Goal: Check status: Check status

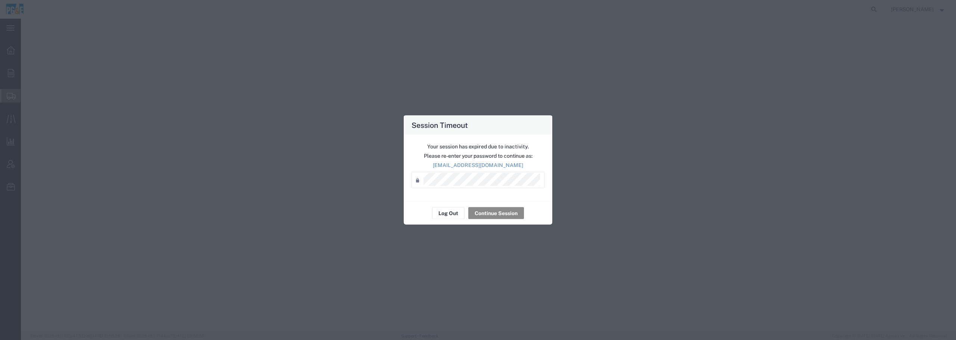
select select
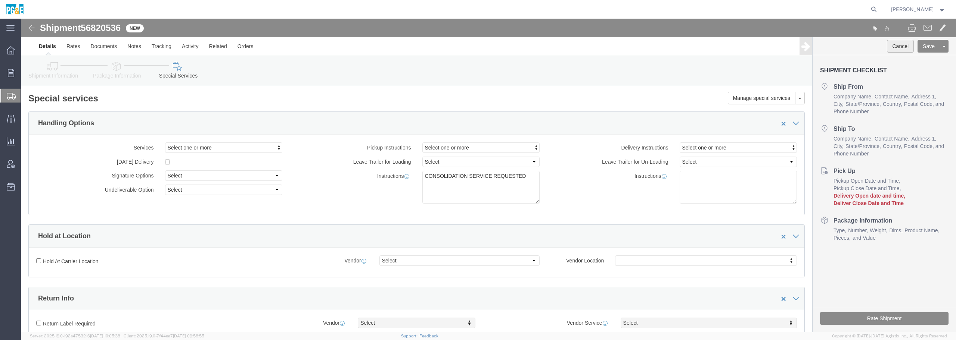
click button "Cancel"
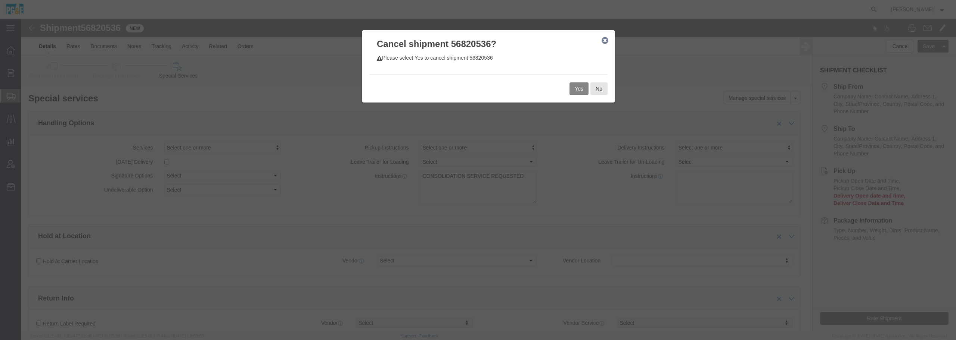
click button "Yes"
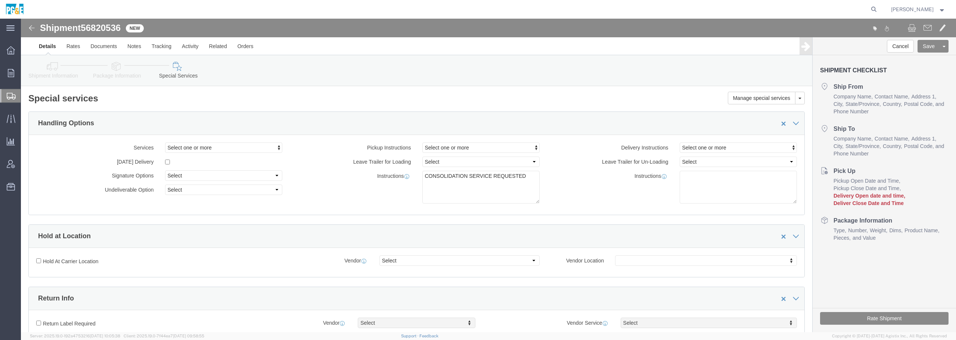
click at [0, 0] on span "Shipment Manager" at bounding box center [0, 0] width 0 height 0
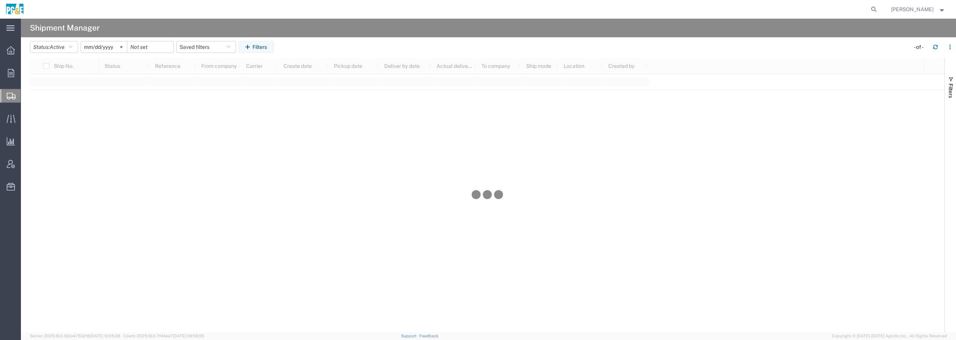
click at [111, 51] on input "[DATE]" at bounding box center [104, 46] width 46 height 11
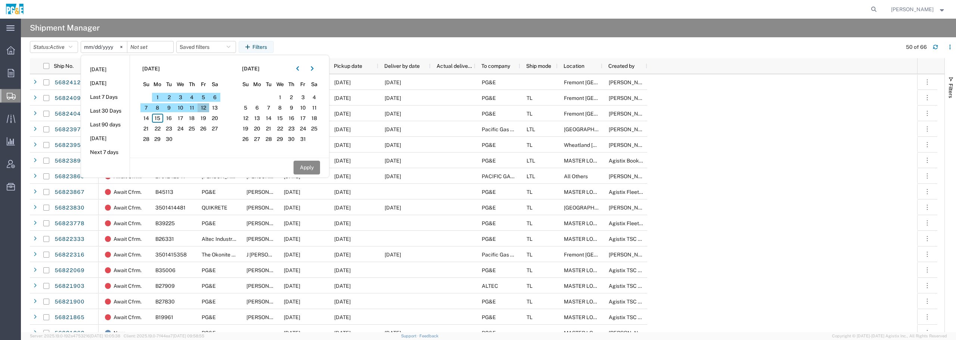
click at [206, 108] on span "12" at bounding box center [203, 107] width 12 height 9
click at [306, 170] on button "Apply" at bounding box center [306, 168] width 27 height 14
type input "[DATE]"
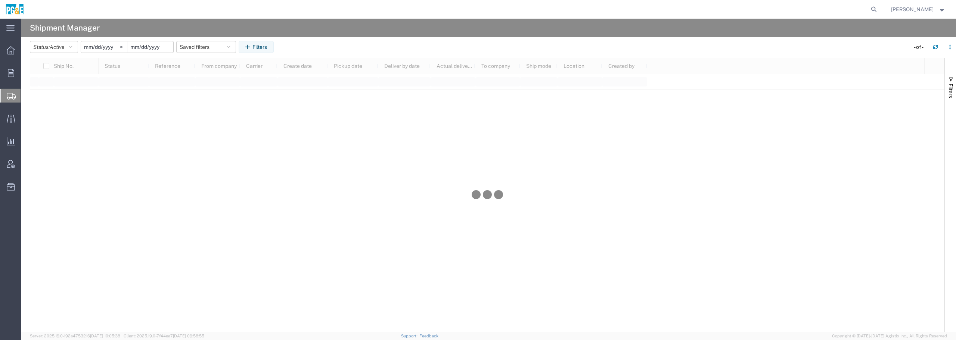
click at [150, 46] on input "date" at bounding box center [150, 46] width 46 height 11
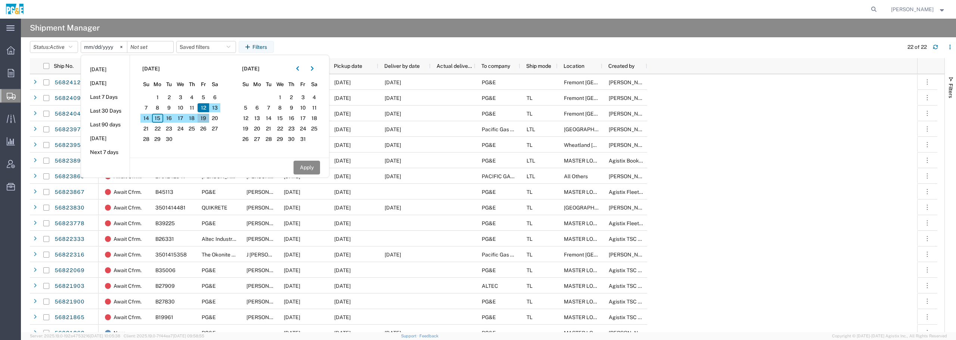
click at [205, 117] on span "19" at bounding box center [203, 118] width 12 height 9
click at [309, 167] on button "Apply" at bounding box center [306, 168] width 27 height 14
type input "[DATE]"
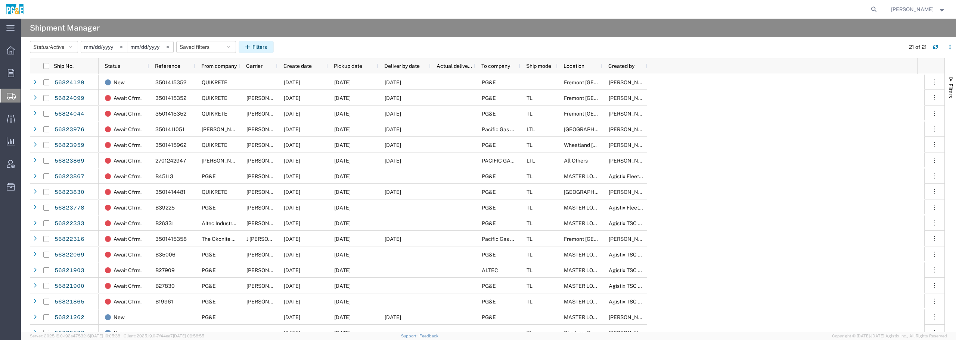
click at [262, 44] on button "Filters" at bounding box center [256, 47] width 35 height 12
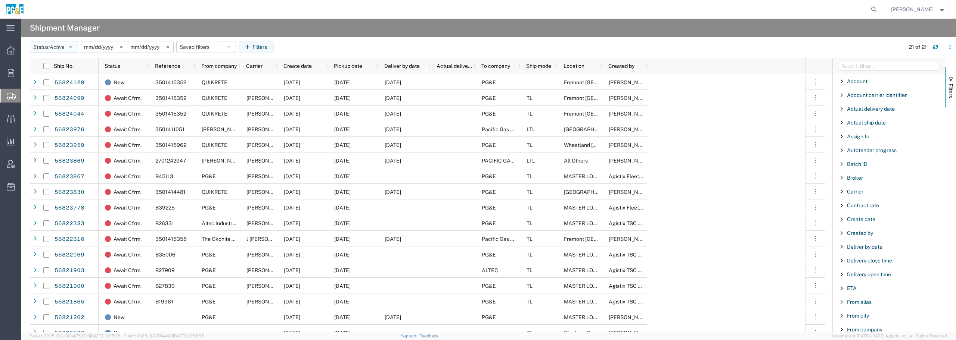
click at [72, 47] on icon "button" at bounding box center [71, 46] width 4 height 5
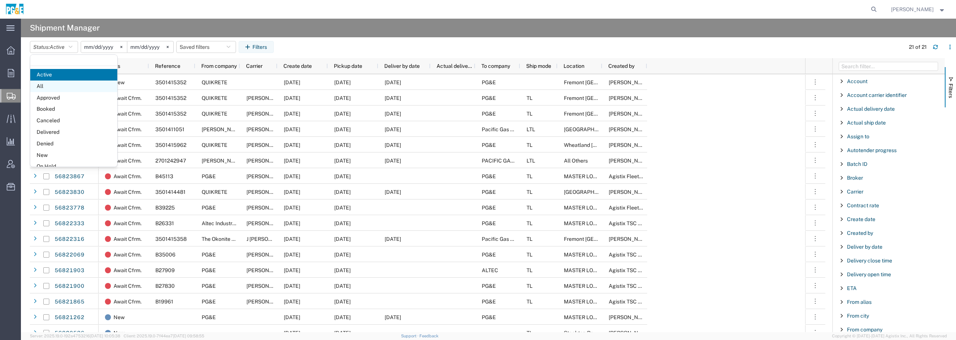
click at [52, 89] on span "All" at bounding box center [73, 87] width 87 height 12
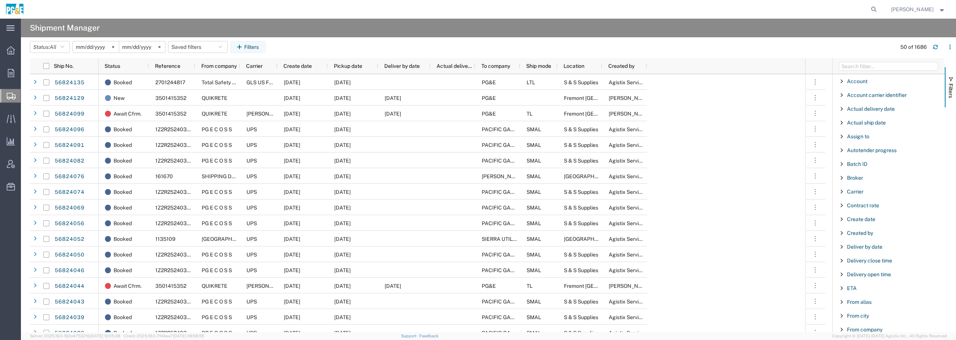
scroll to position [47, 0]
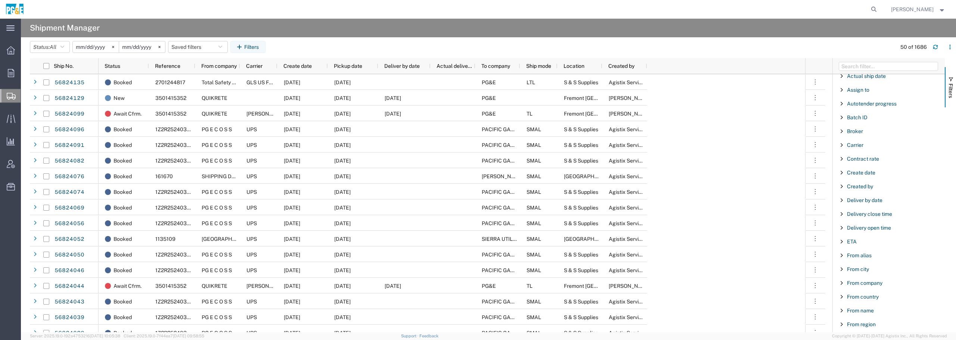
click at [850, 284] on span "From company" at bounding box center [864, 283] width 35 height 6
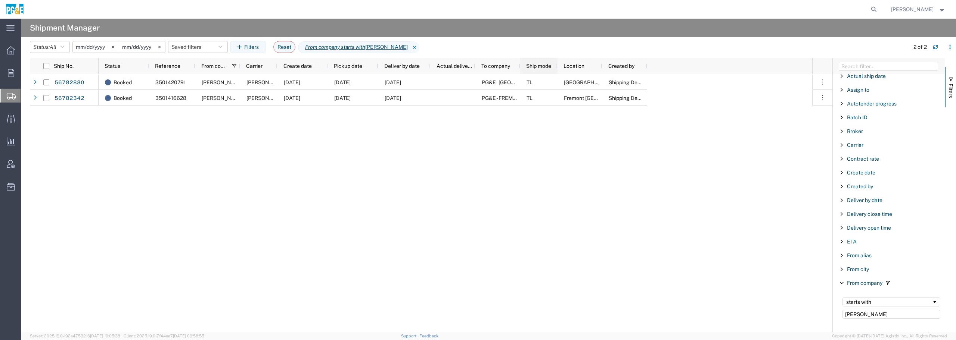
type input "[PERSON_NAME]"
click at [520, 65] on div "Ship mode" at bounding box center [538, 66] width 37 height 16
drag, startPoint x: 518, startPoint y: 65, endPoint x: 563, endPoint y: 65, distance: 44.8
click at [563, 65] on div at bounding box center [564, 66] width 3 height 16
click at [91, 47] on input "[DATE]" at bounding box center [96, 46] width 46 height 11
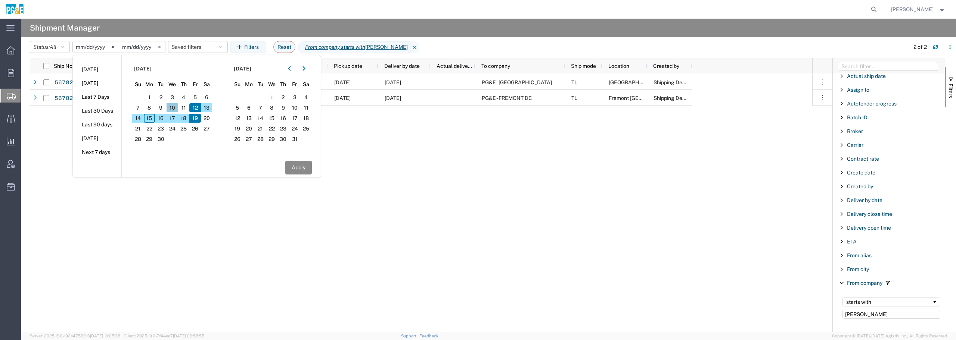
click at [175, 107] on span "10" at bounding box center [172, 107] width 12 height 9
click at [295, 169] on button "Apply" at bounding box center [298, 168] width 27 height 14
type input "[DATE]"
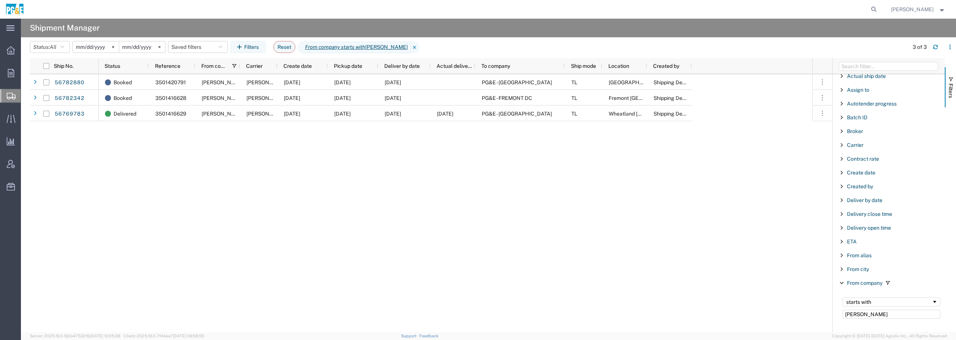
drag, startPoint x: 362, startPoint y: 184, endPoint x: 333, endPoint y: 173, distance: 31.1
click at [335, 175] on div "Booked 3501420791 [PERSON_NAME] MFG CO [PERSON_NAME] [DATE] [DATE] [DATE] PG&E …" at bounding box center [455, 203] width 713 height 258
